Goal: Transaction & Acquisition: Purchase product/service

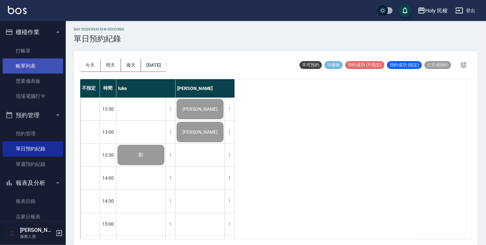
scroll to position [232, 0]
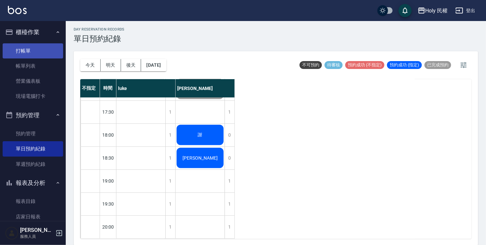
click at [27, 56] on link "打帳單" at bounding box center [33, 50] width 60 height 15
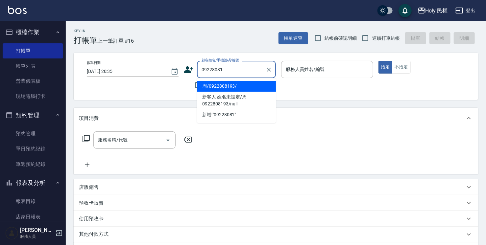
click at [243, 86] on li "周/0922808193/" at bounding box center [236, 86] width 79 height 11
type input "周/0922808193/"
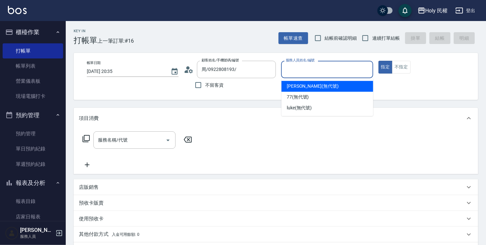
click at [319, 66] on input "服務人員姓名/編號" at bounding box center [327, 70] width 86 height 12
click at [313, 91] on div "Ella (無代號)" at bounding box center [327, 86] width 92 height 11
type input "Ella(無代號)"
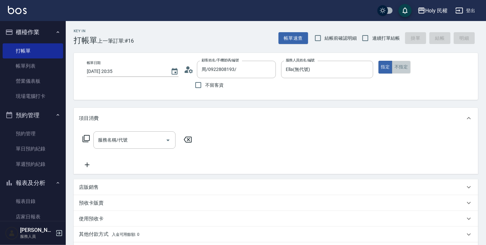
click at [408, 66] on button "不指定" at bounding box center [401, 67] width 18 height 13
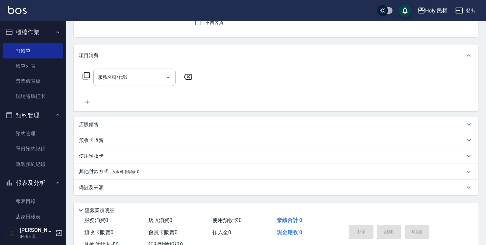
scroll to position [66, 0]
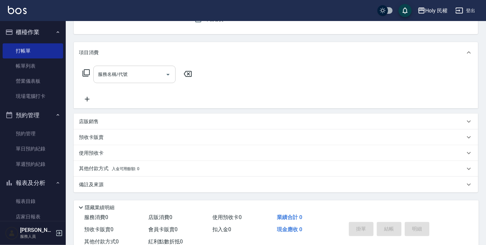
click at [151, 69] on input "服務名稱/代號" at bounding box center [129, 75] width 66 height 12
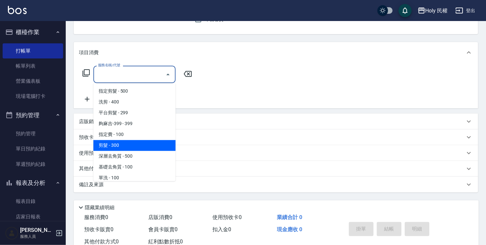
click at [153, 145] on span "剪髮 - 300" at bounding box center [134, 145] width 82 height 11
type input "剪髮(C02)"
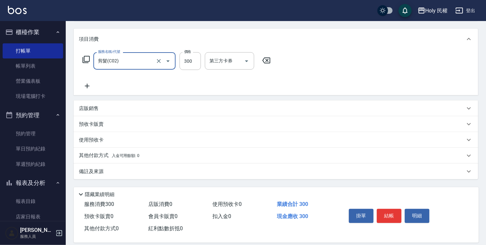
scroll to position [87, 0]
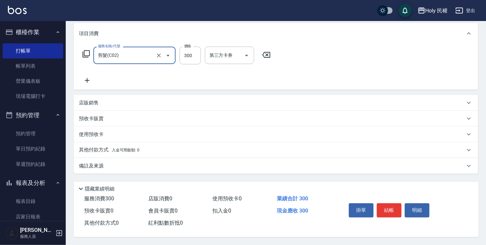
click at [244, 164] on div "備註及來源" at bounding box center [272, 166] width 386 height 7
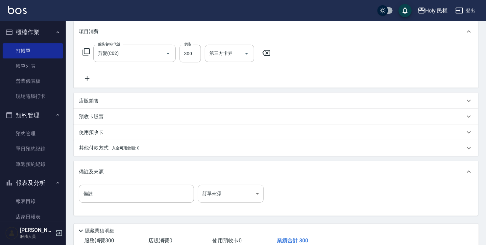
click at [239, 197] on body "Holy 民權 登出 櫃檯作業 打帳單 帳單列表 營業儀表板 現場電腦打卡 預約管理 預約管理 單日預約紀錄 單週預約紀錄 報表及分析 報表目錄 店家日報表 …" at bounding box center [243, 100] width 486 height 374
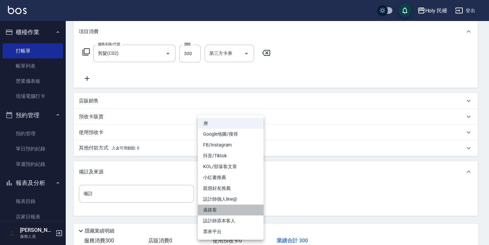
click at [232, 209] on li "過路客" at bounding box center [231, 210] width 66 height 11
type input "過路客"
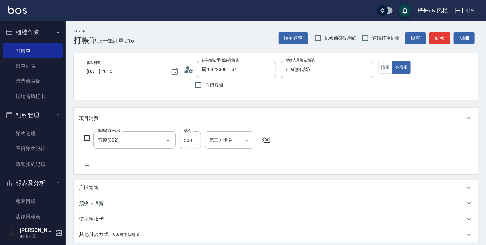
scroll to position [131, 0]
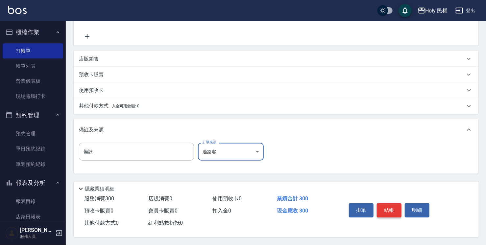
click at [398, 208] on button "結帳" at bounding box center [389, 210] width 25 height 14
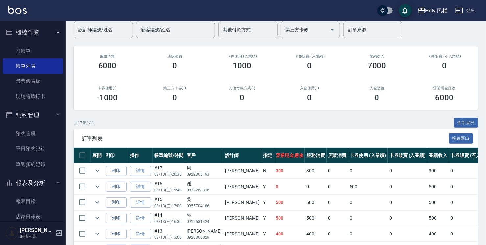
scroll to position [66, 0]
